Goal: Check status: Check status

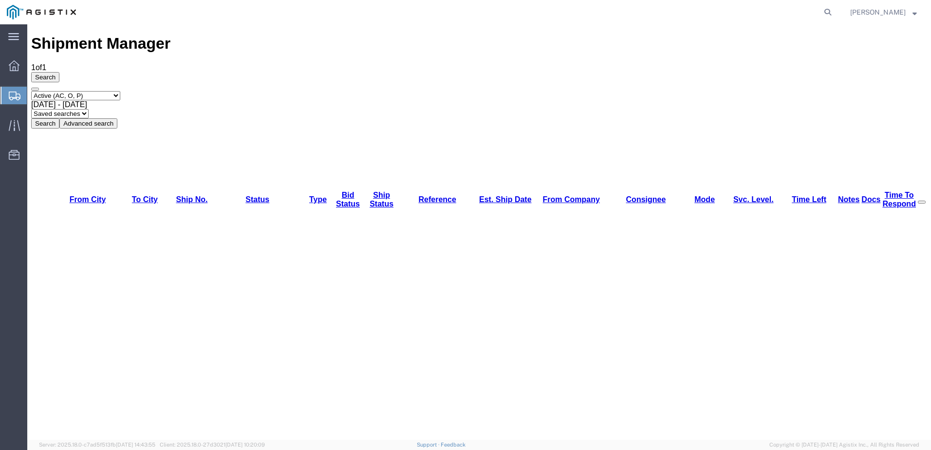
checkbox input "false"
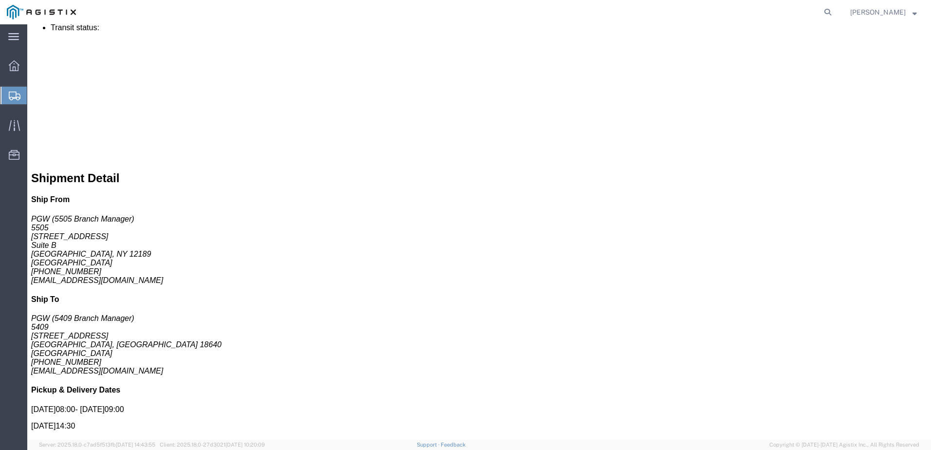
scroll to position [438, 0]
click at [11, 103] on div at bounding box center [13, 96] width 27 height 18
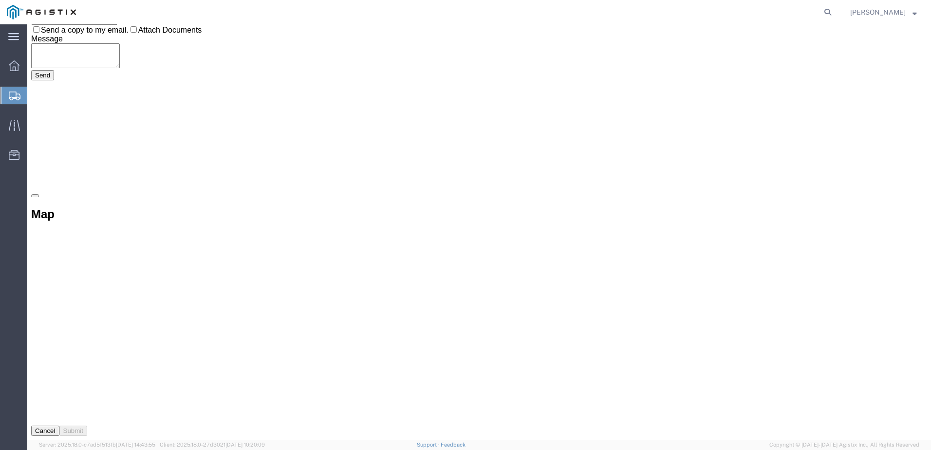
scroll to position [0, 0]
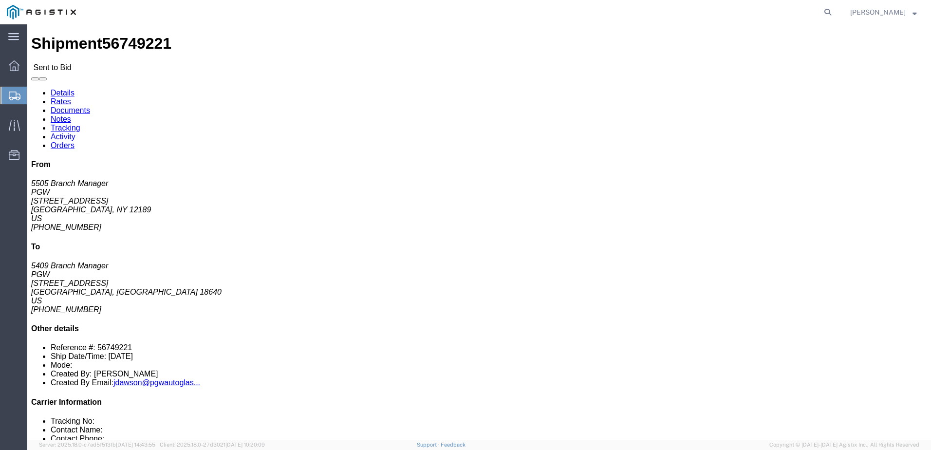
click button "button"
click at [12, 96] on icon at bounding box center [15, 96] width 12 height 9
